Goal: Task Accomplishment & Management: Complete application form

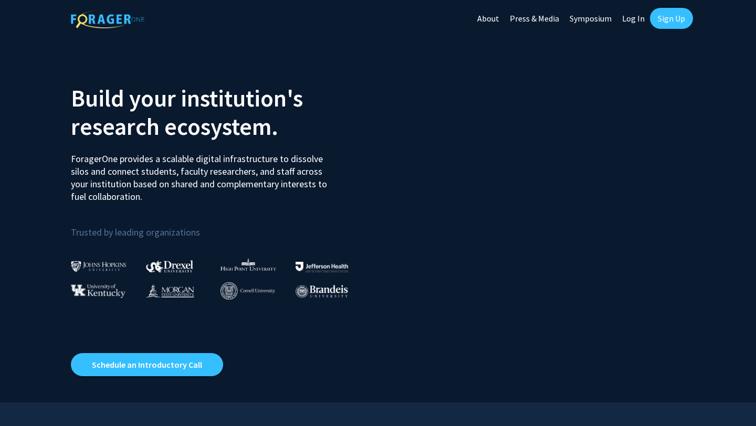
click at [660, 13] on link "Sign Up" at bounding box center [671, 18] width 43 height 21
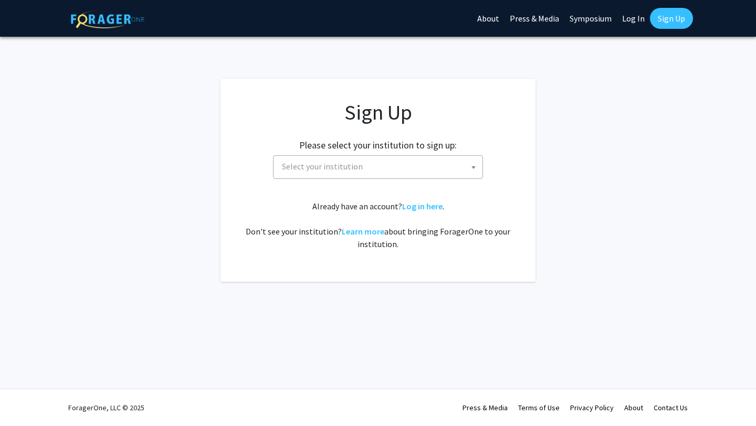
click at [429, 163] on span "Select your institution" at bounding box center [380, 167] width 205 height 22
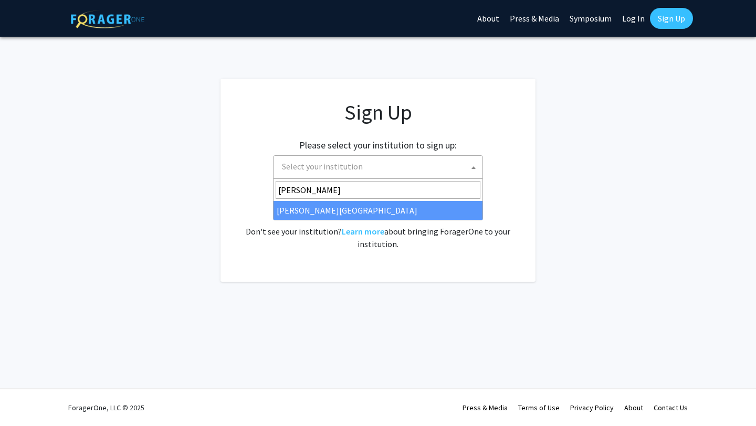
type input "morgan"
select select "20"
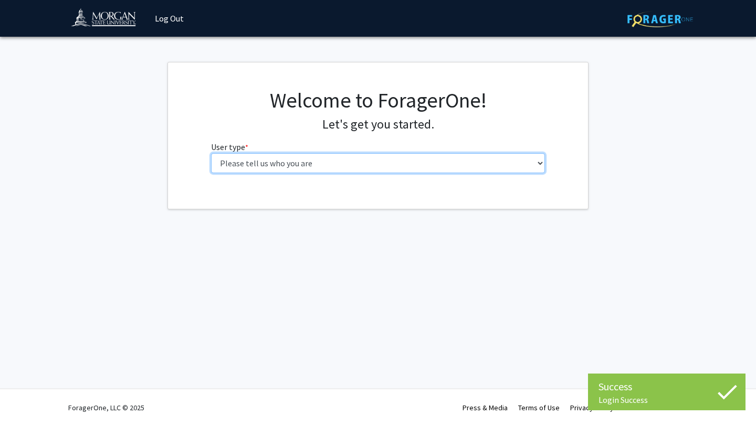
click at [469, 167] on select "Please tell us who you are Undergraduate Student Master's Student Doctoral Cand…" at bounding box center [378, 163] width 334 height 20
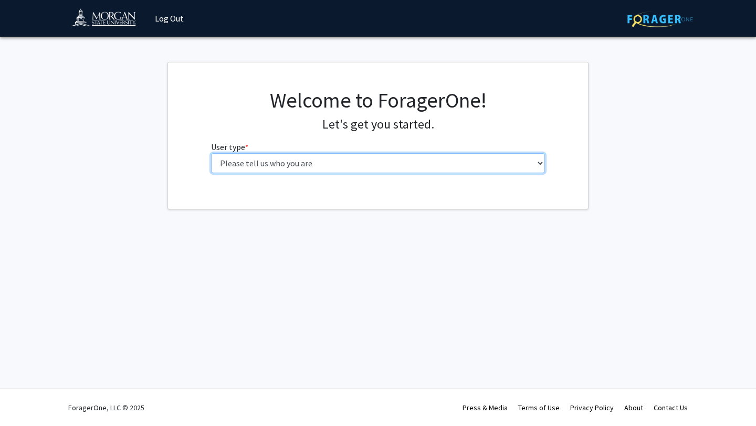
select select "1: undergrad"
click at [211, 153] on select "Please tell us who you are Undergraduate Student Master's Student Doctoral Cand…" at bounding box center [378, 163] width 334 height 20
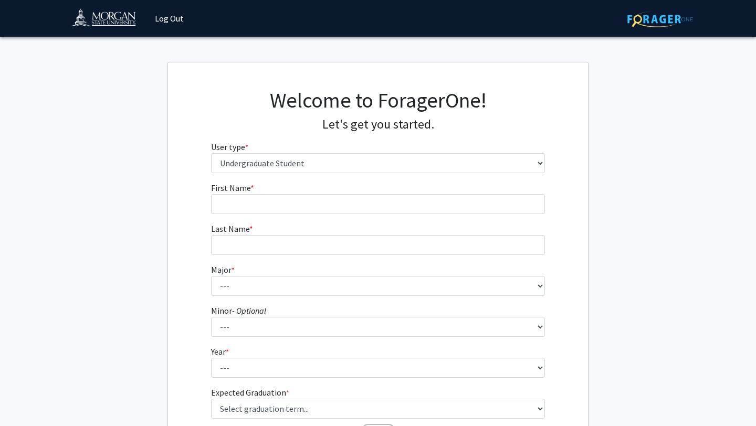
click at [397, 214] on form "First Name * required Last Name * required Major * required --- Accounting Actu…" at bounding box center [378, 308] width 334 height 253
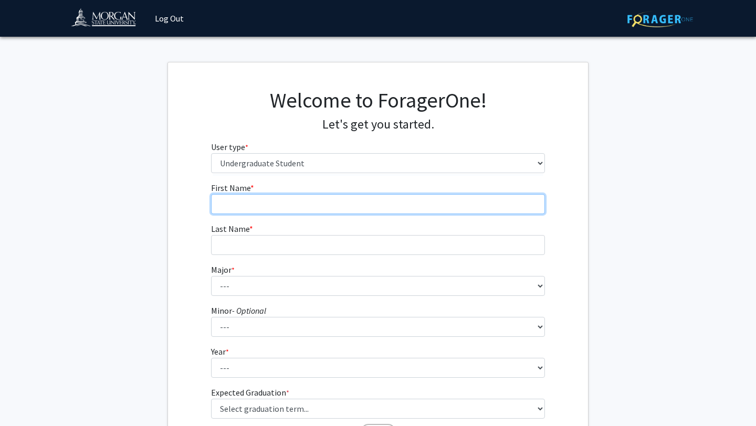
click at [395, 208] on input "First Name * required" at bounding box center [378, 204] width 334 height 20
type input "Tsumyia"
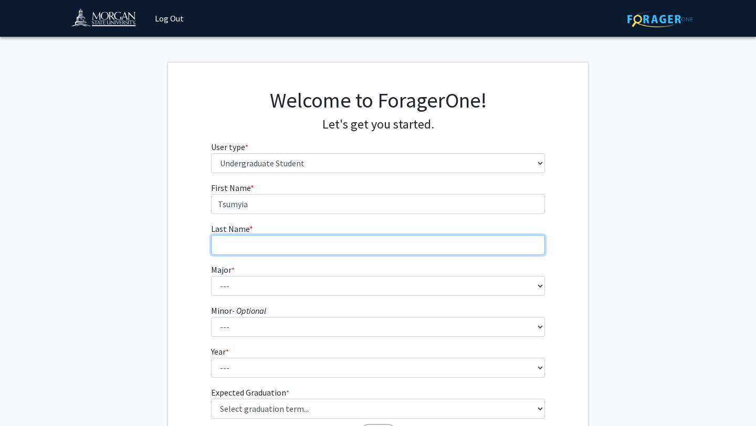
click at [398, 247] on input "Last Name * required" at bounding box center [378, 245] width 334 height 20
type input "Walme"
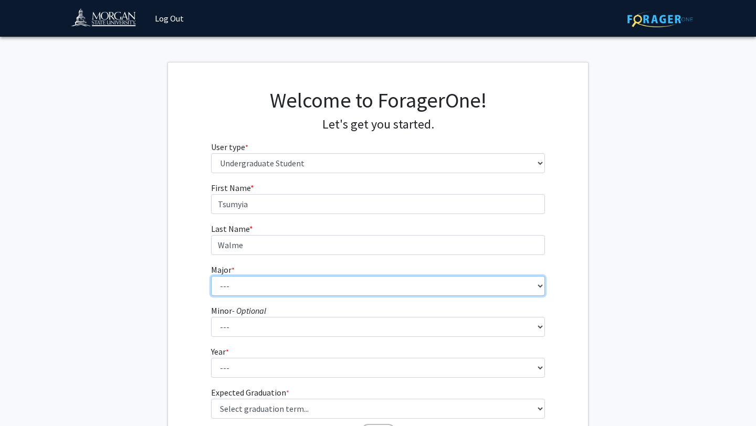
click at [400, 289] on select "--- Accounting Actuarial Science Applied Liberal Studies Architecture and Envir…" at bounding box center [378, 286] width 334 height 20
select select "40: 1630"
click at [211, 276] on select "--- Accounting Actuarial Science Applied Liberal Studies Architecture and Envir…" at bounding box center [378, 286] width 334 height 20
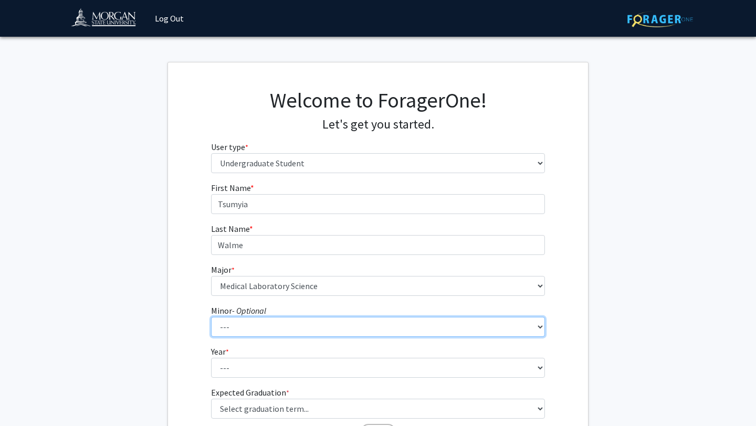
click at [310, 325] on select "--- Accounting Accounting with Finance Accounting with Information Science and …" at bounding box center [378, 327] width 334 height 20
click at [211, 317] on select "--- Accounting Accounting with Finance Accounting with Information Science and …" at bounding box center [378, 327] width 334 height 20
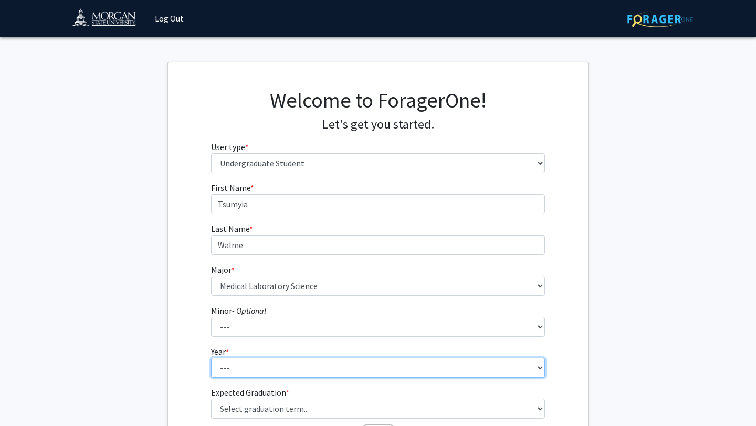
click at [268, 371] on select "--- First-year Sophomore Junior Senior Postbaccalaureate Certificate" at bounding box center [378, 368] width 334 height 20
select select "1: first-year"
click at [211, 358] on select "--- First-year Sophomore Junior Senior Postbaccalaureate Certificate" at bounding box center [378, 368] width 334 height 20
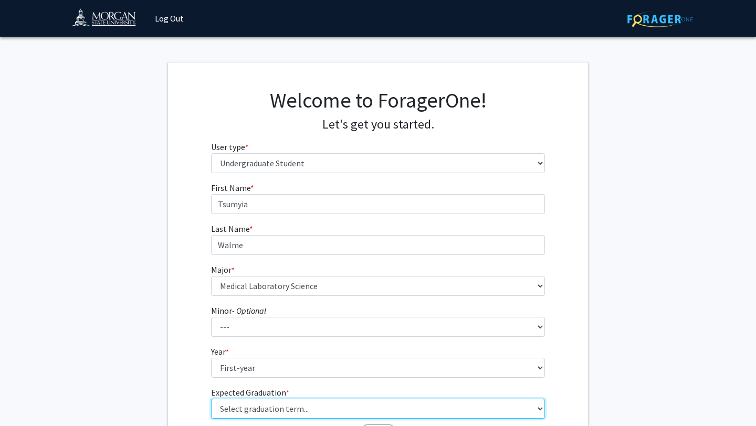
click at [254, 406] on select "Select graduation term... Spring 2025 Summer 2025 Fall 2025 Winter 2025 Spring …" at bounding box center [378, 409] width 334 height 20
select select "17: spring_2029"
click at [211, 399] on select "Select graduation term... Spring 2025 Summer 2025 Fall 2025 Winter 2025 Spring …" at bounding box center [378, 409] width 334 height 20
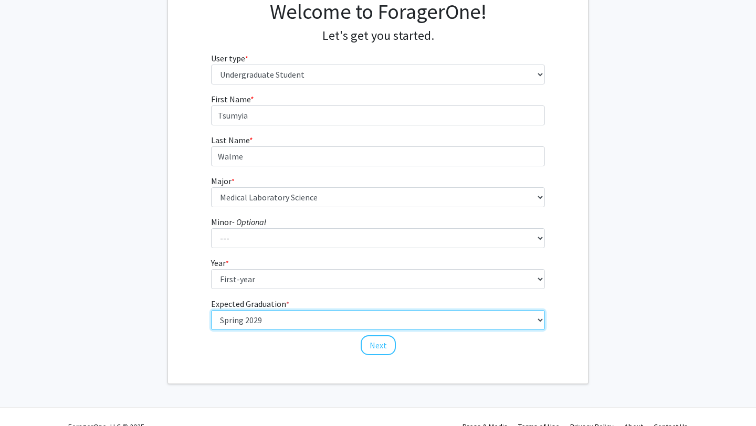
scroll to position [108, 0]
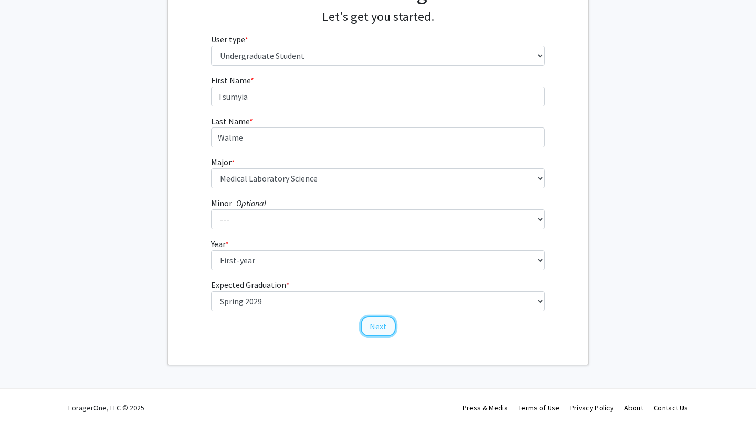
click at [368, 328] on button "Next" at bounding box center [378, 326] width 35 height 20
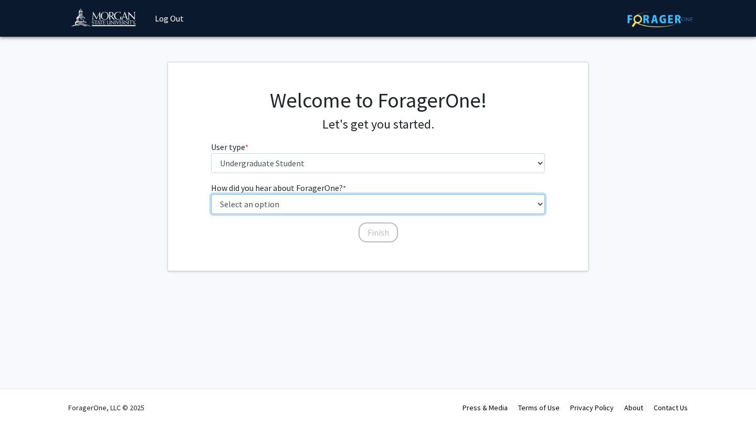
click at [245, 208] on select "Select an option Peer/student recommendation Faculty/staff recommendation Unive…" at bounding box center [378, 204] width 334 height 20
select select "2: faculty_recommendation"
click at [211, 194] on select "Select an option Peer/student recommendation Faculty/staff recommendation Unive…" at bounding box center [378, 204] width 334 height 20
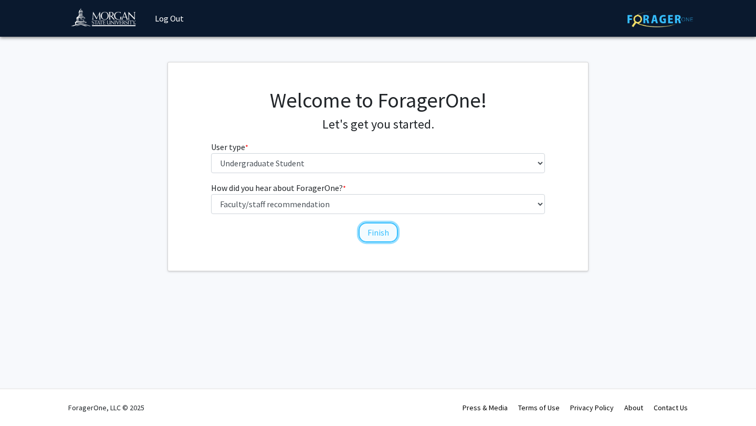
click at [367, 230] on button "Finish" at bounding box center [377, 233] width 39 height 20
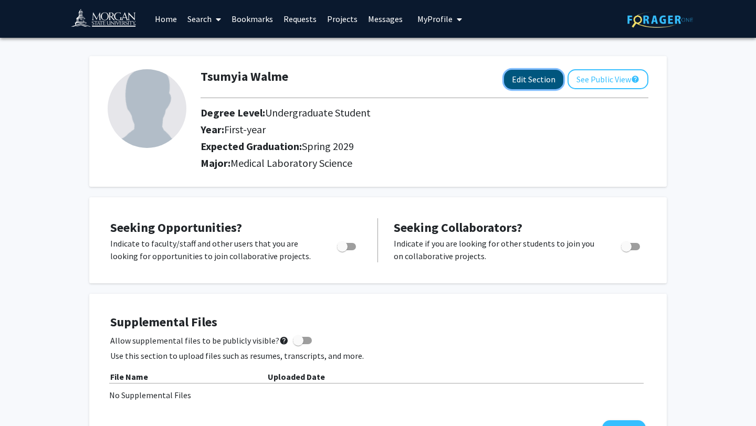
click at [512, 76] on button "Edit Section" at bounding box center [533, 79] width 59 height 19
select select "first-year"
select select "45: spring_2029"
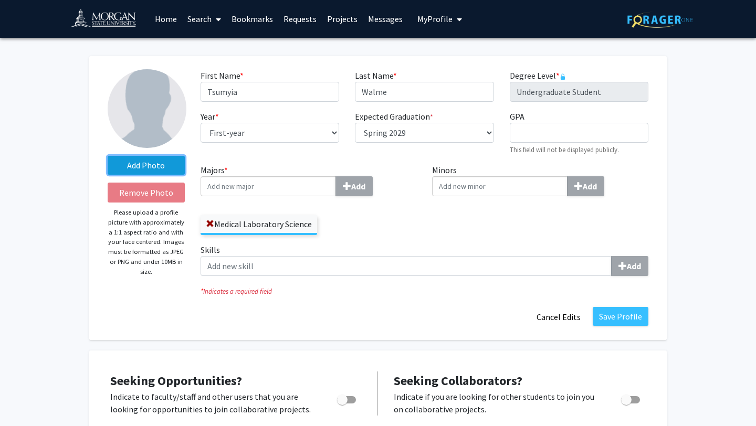
click at [140, 164] on label "Add Photo" at bounding box center [146, 165] width 77 height 19
click at [0, 0] on input "Add Photo" at bounding box center [0, 0] width 0 height 0
